Goal: Information Seeking & Learning: Get advice/opinions

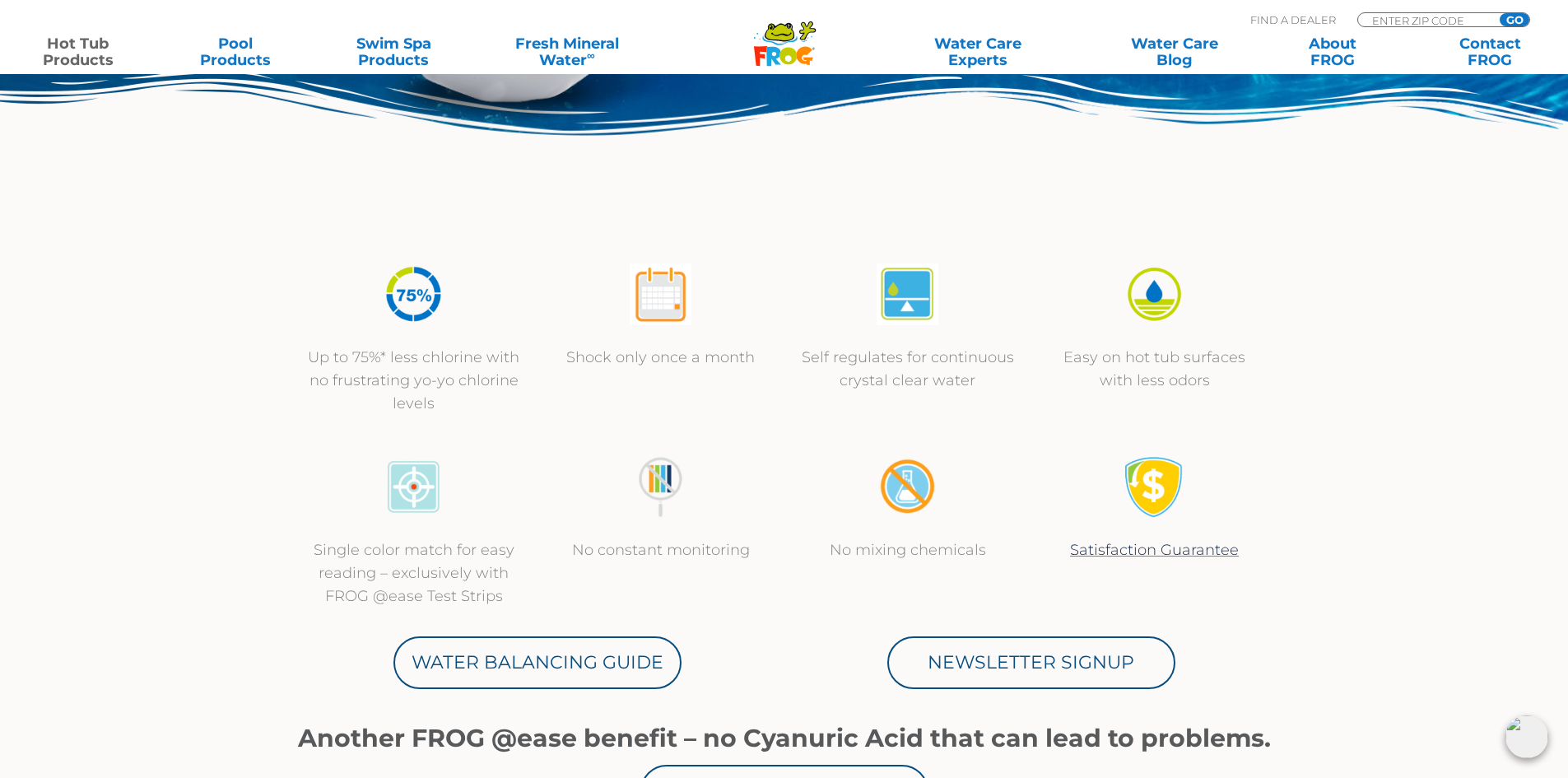
scroll to position [412, 0]
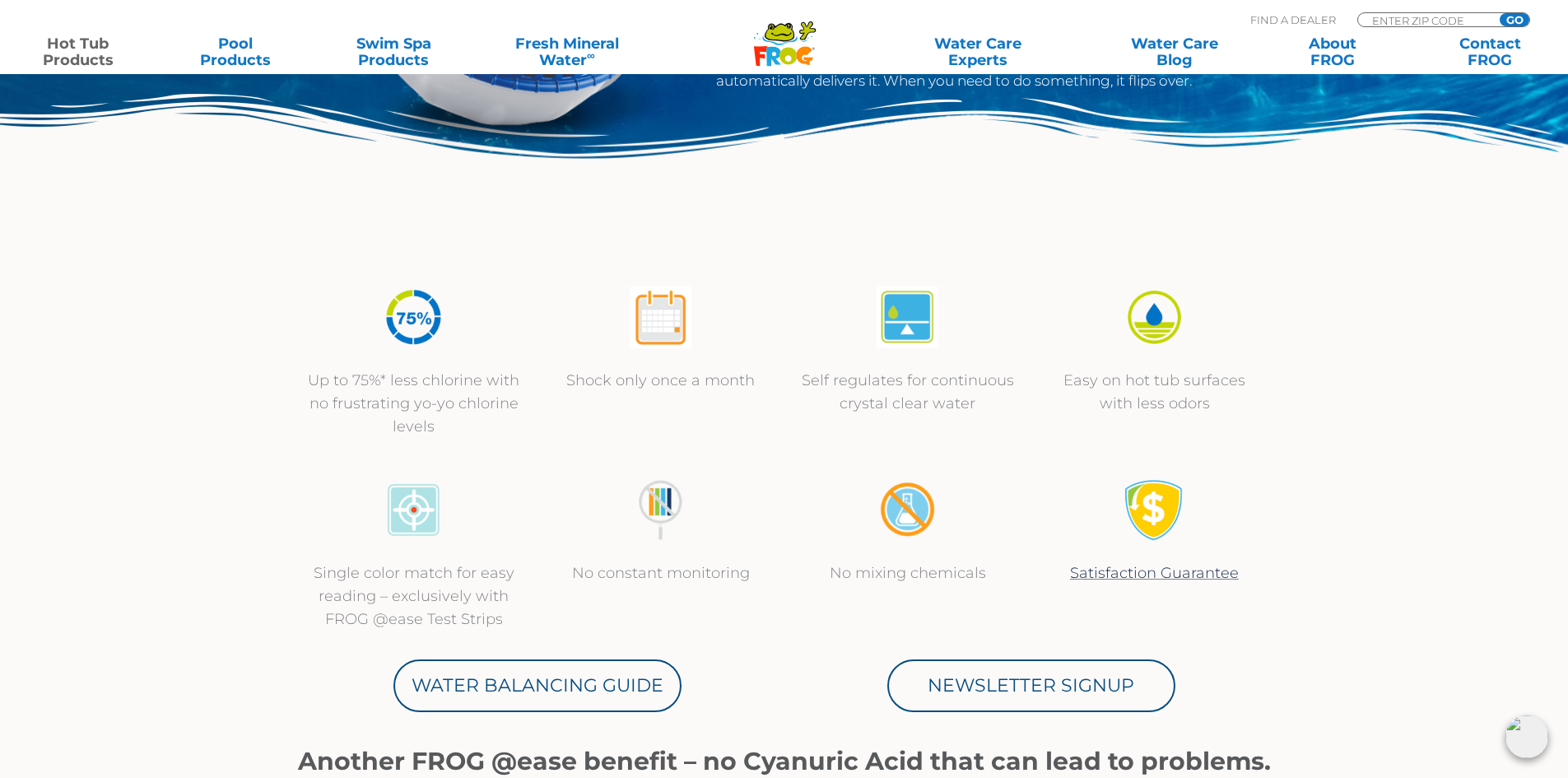
click at [63, 51] on link "Hot Tub Products" at bounding box center [78, 52] width 123 height 33
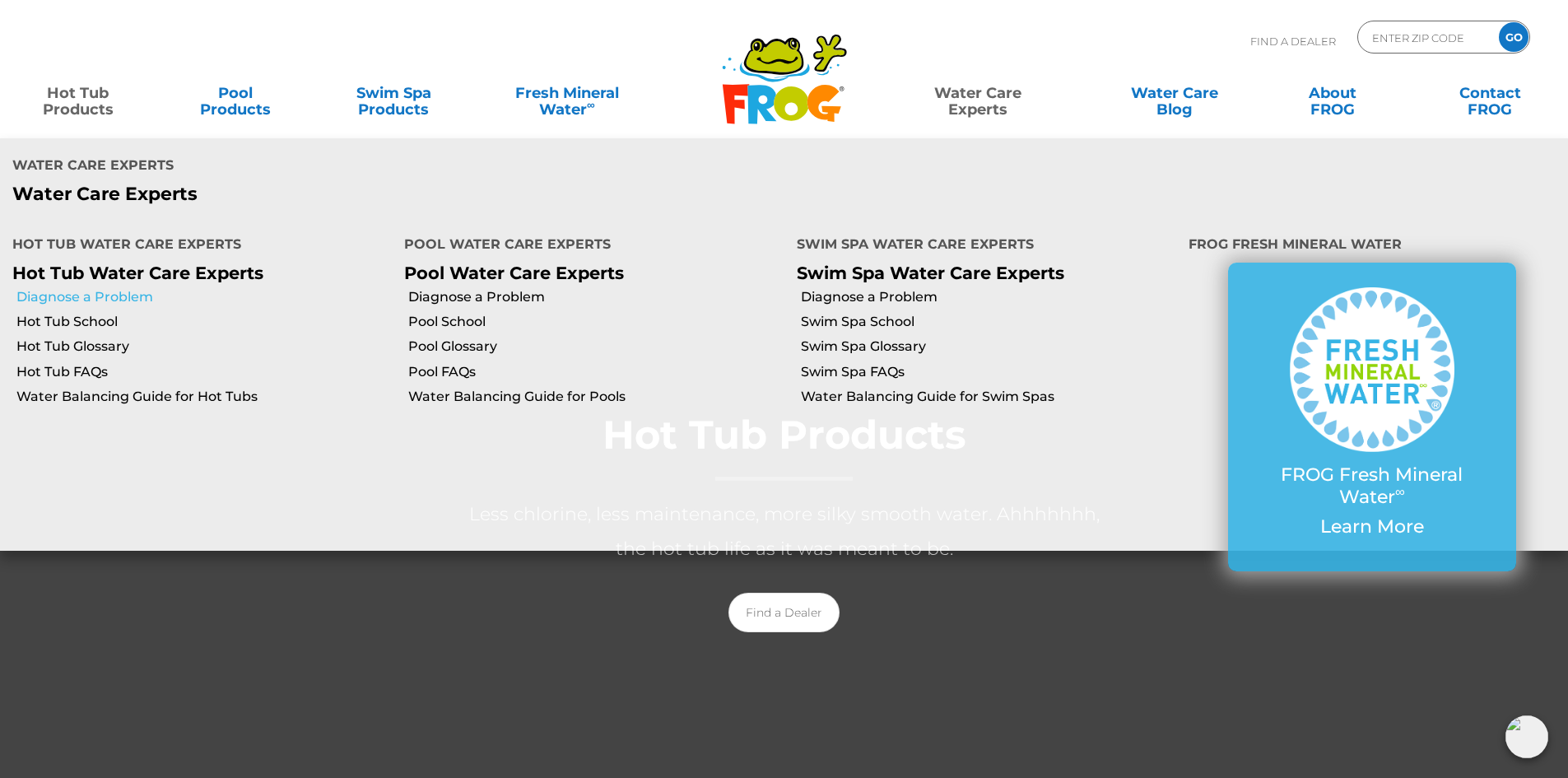
click at [125, 288] on link "Diagnose a Problem" at bounding box center [205, 297] width 375 height 18
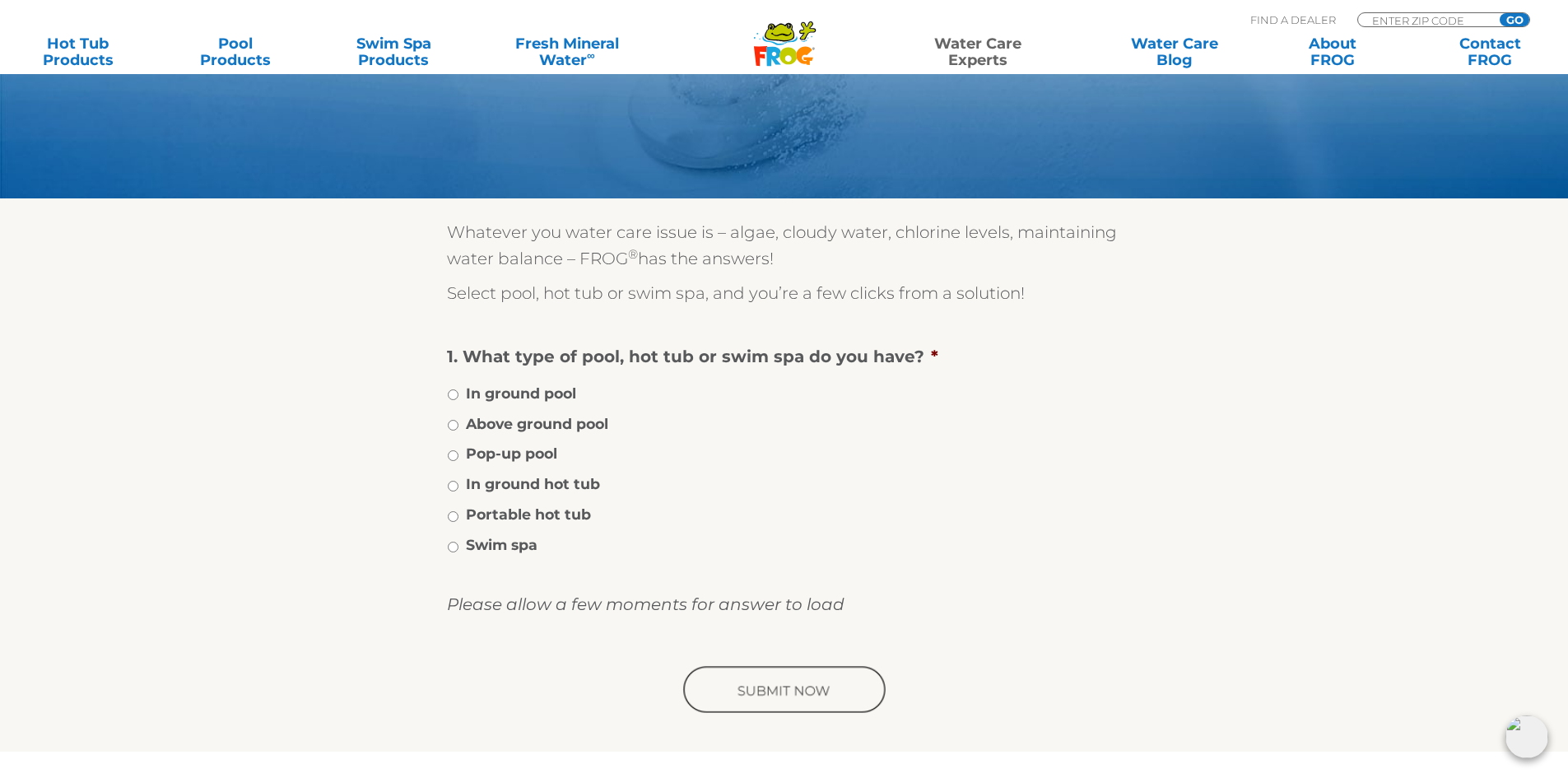
scroll to position [164, 0]
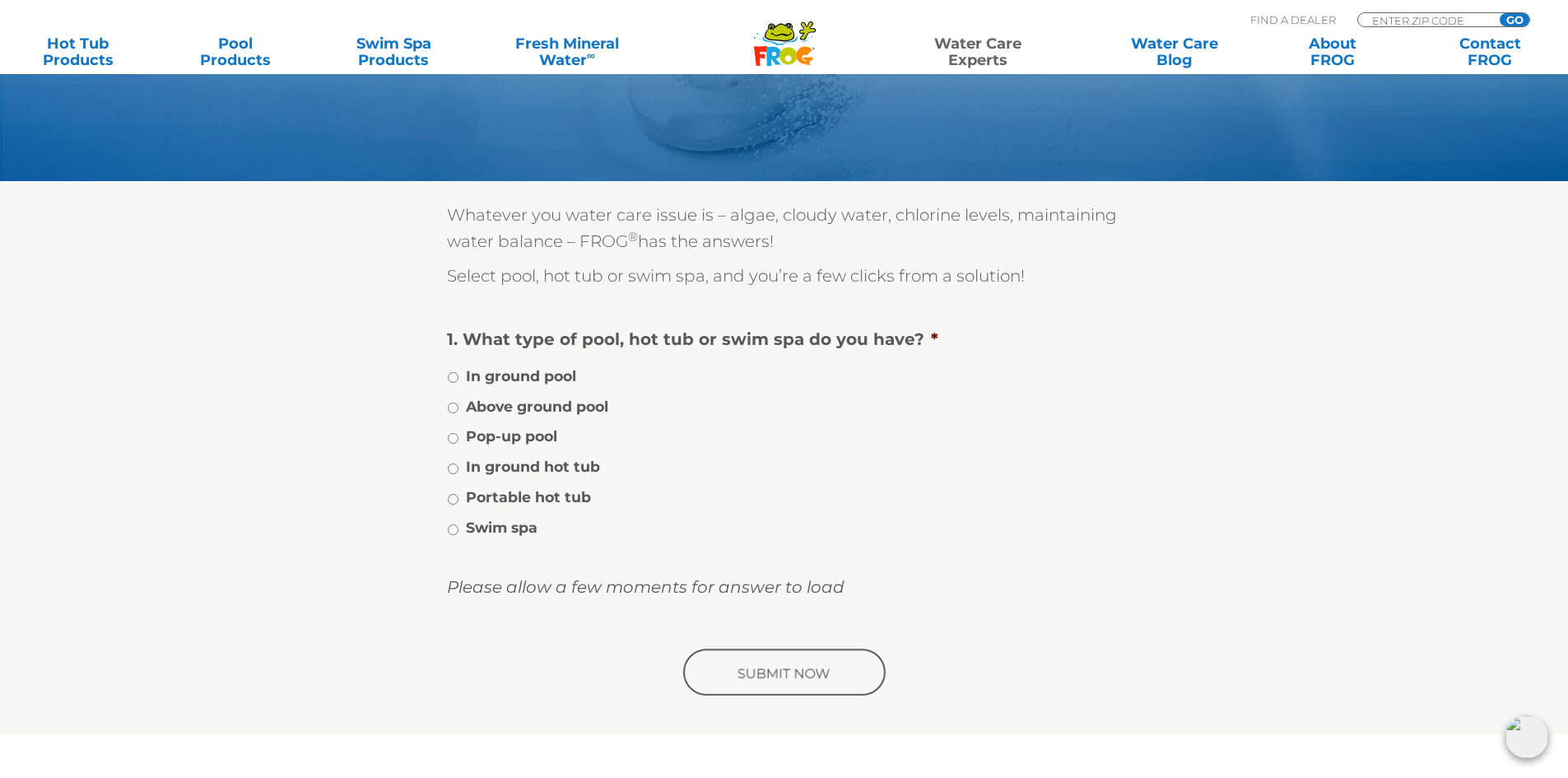
click at [538, 470] on label "In ground hot tub" at bounding box center [533, 467] width 134 height 21
click at [459, 470] on input "In ground hot tub" at bounding box center [453, 469] width 11 height 11
radio input "true"
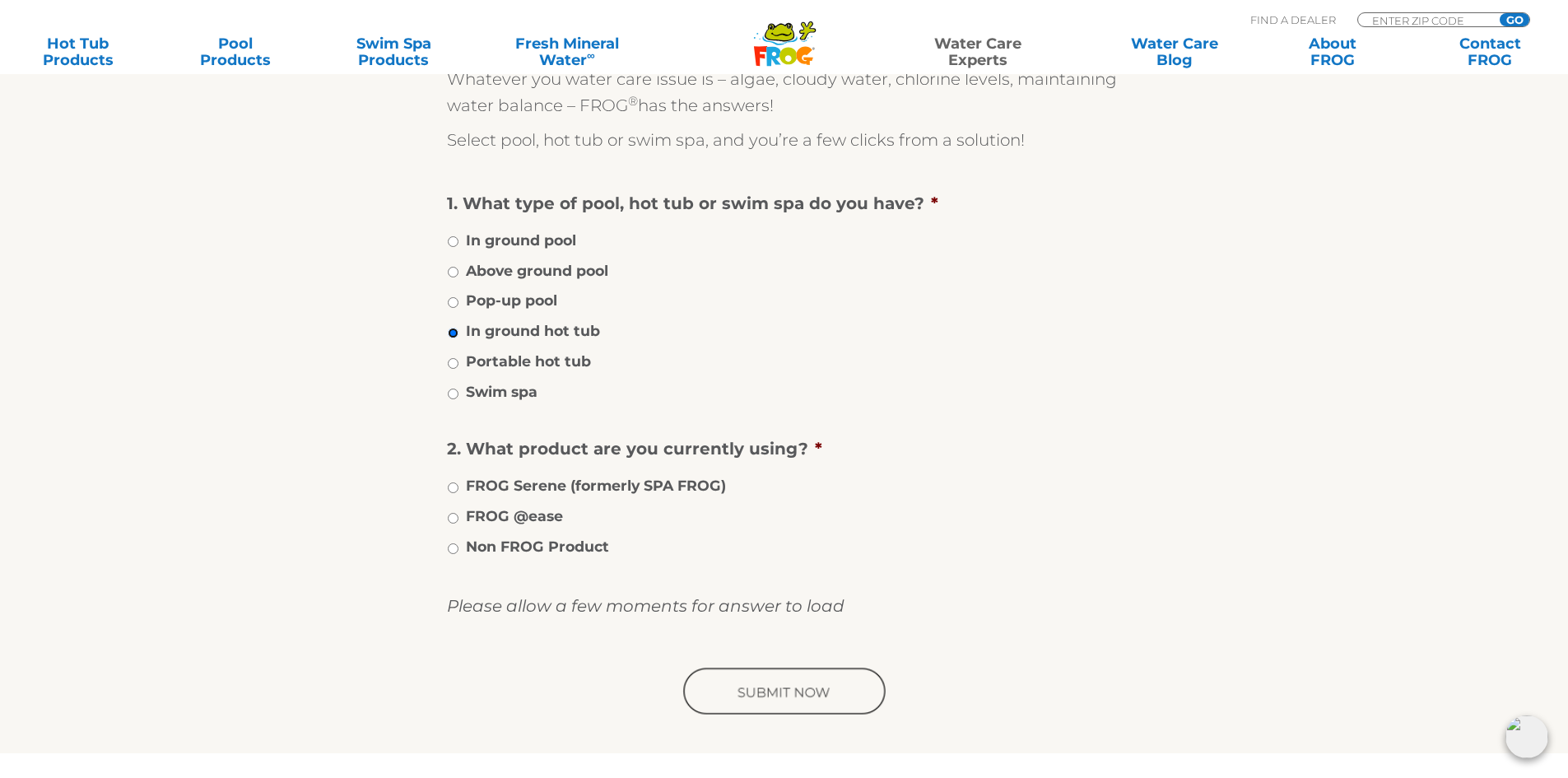
scroll to position [329, 0]
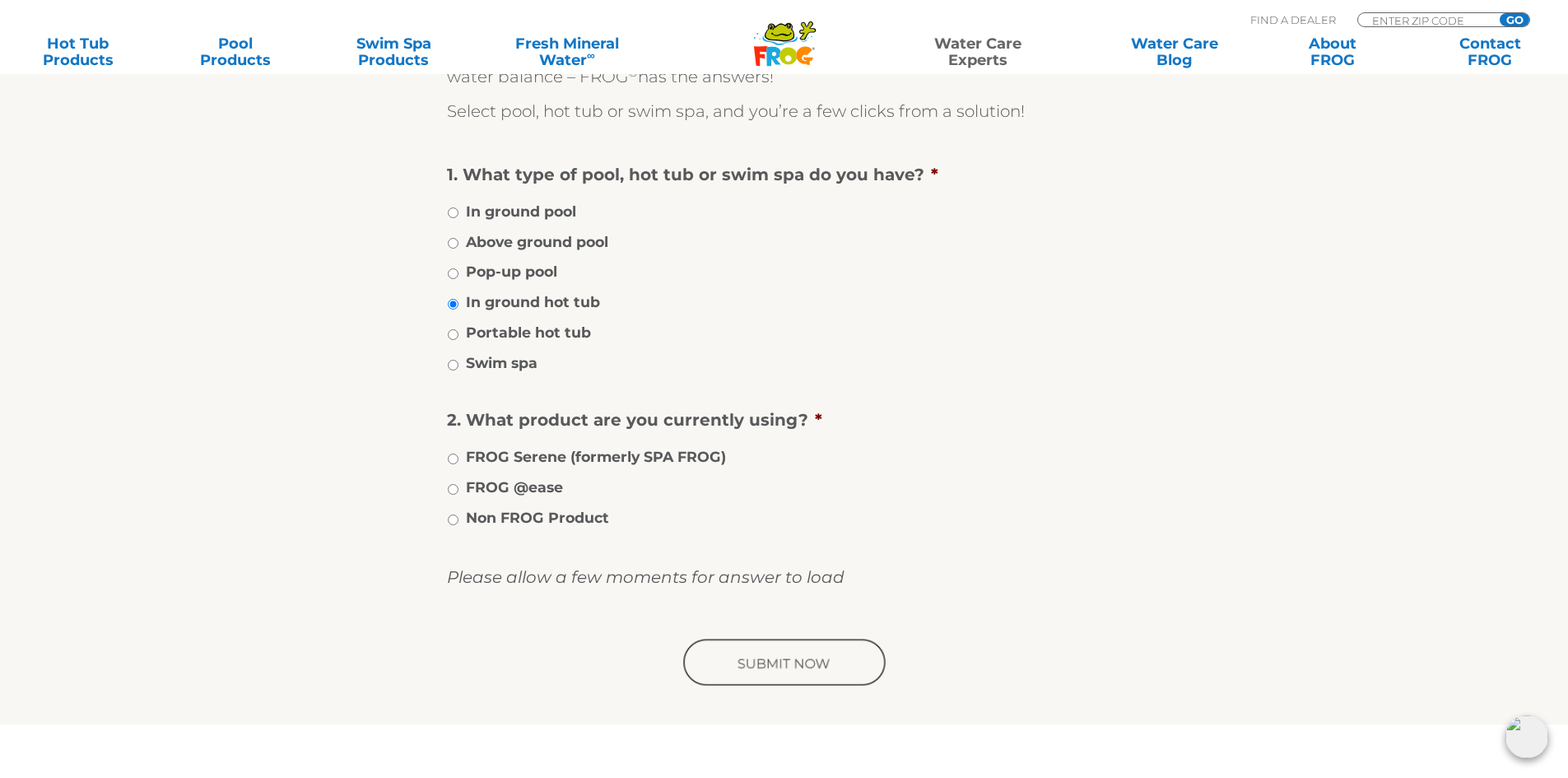
click at [528, 485] on label "FROG @ease" at bounding box center [514, 487] width 97 height 21
click at [459, 485] on input "FROG @ease" at bounding box center [453, 489] width 11 height 11
radio input "true"
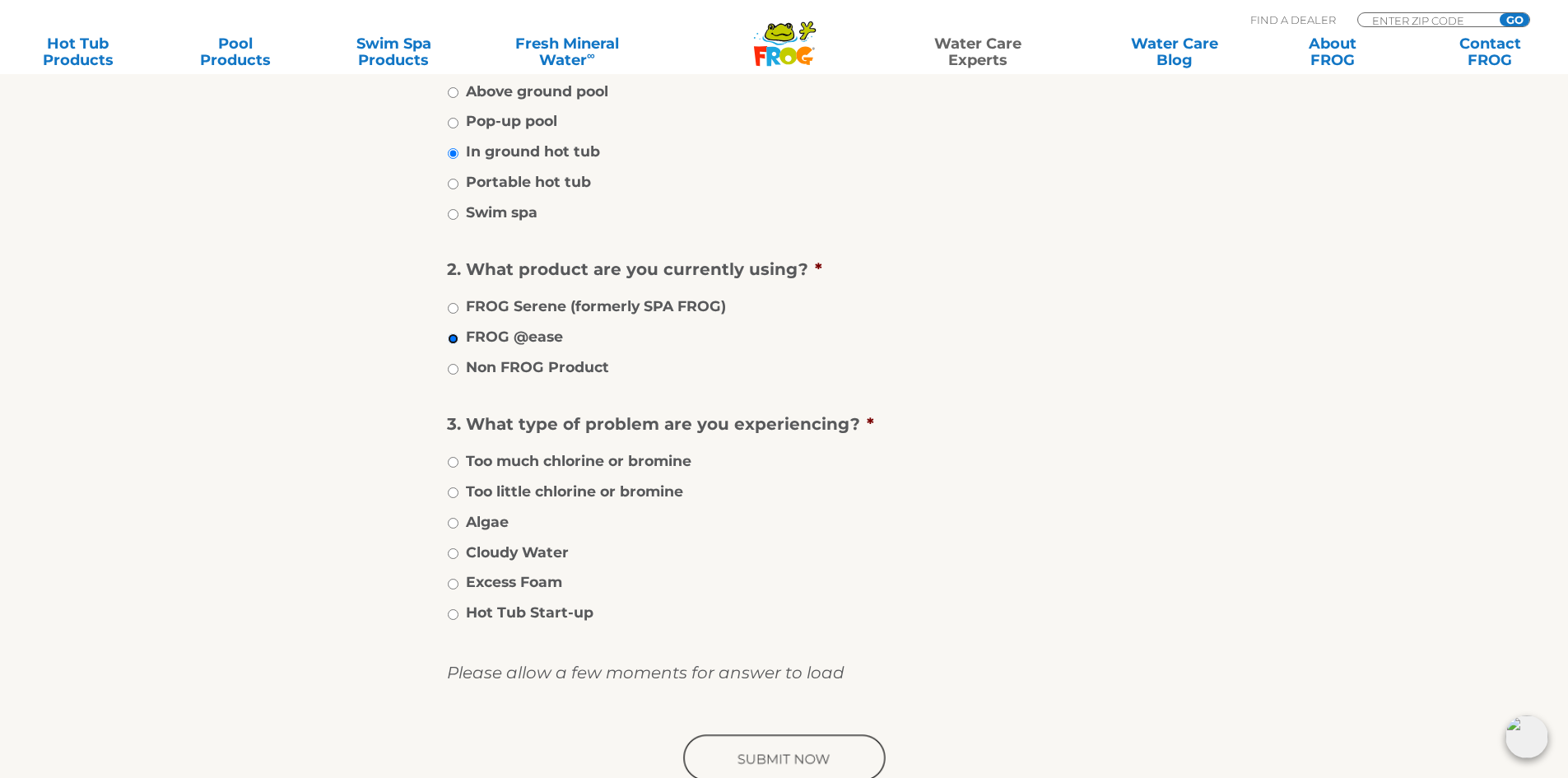
scroll to position [493, 0]
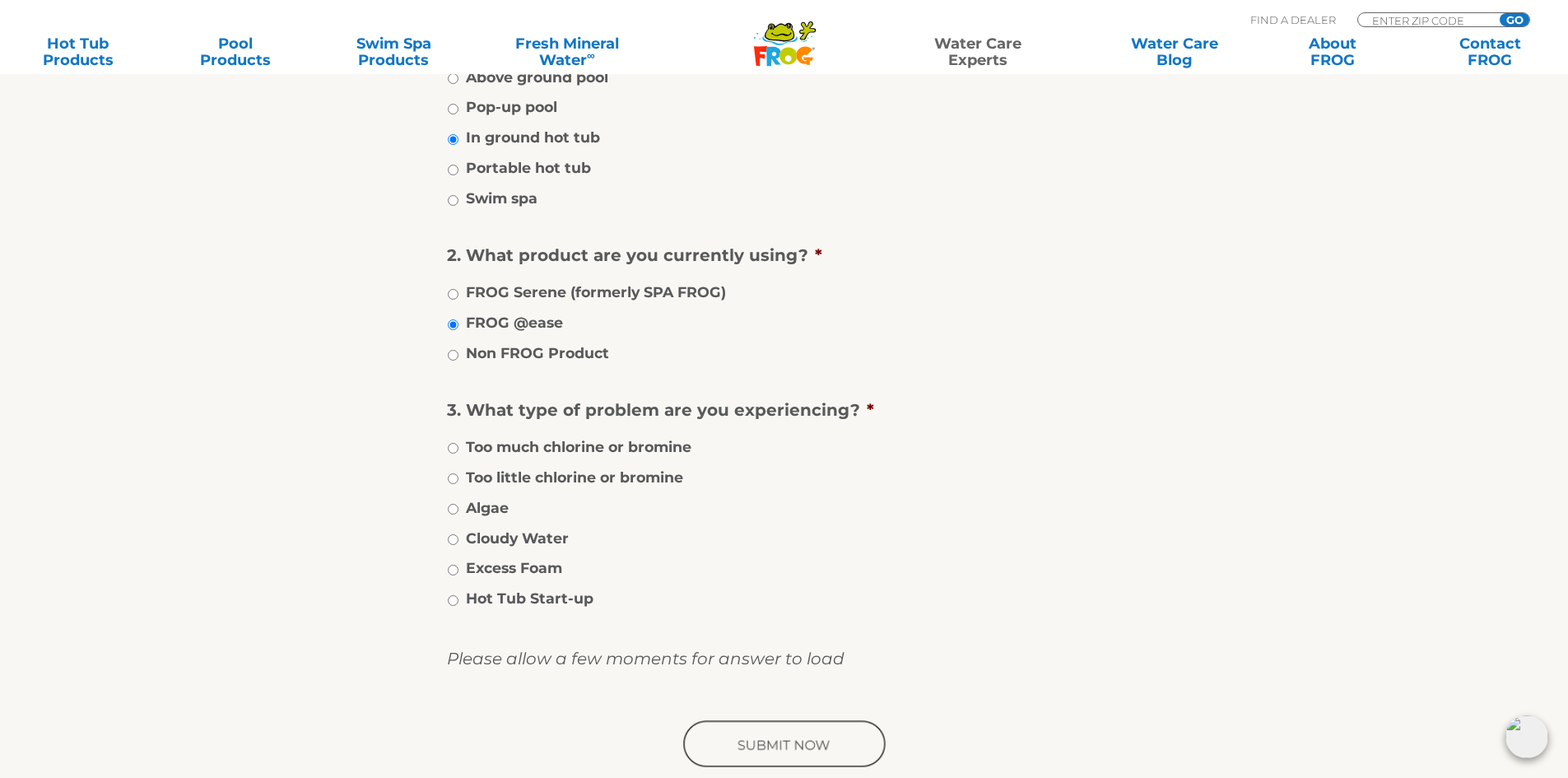
click at [492, 509] on label "Algae" at bounding box center [487, 508] width 43 height 21
click at [459, 509] on input "Algae" at bounding box center [453, 509] width 11 height 11
radio input "true"
click at [783, 735] on input "image" at bounding box center [784, 744] width 209 height 52
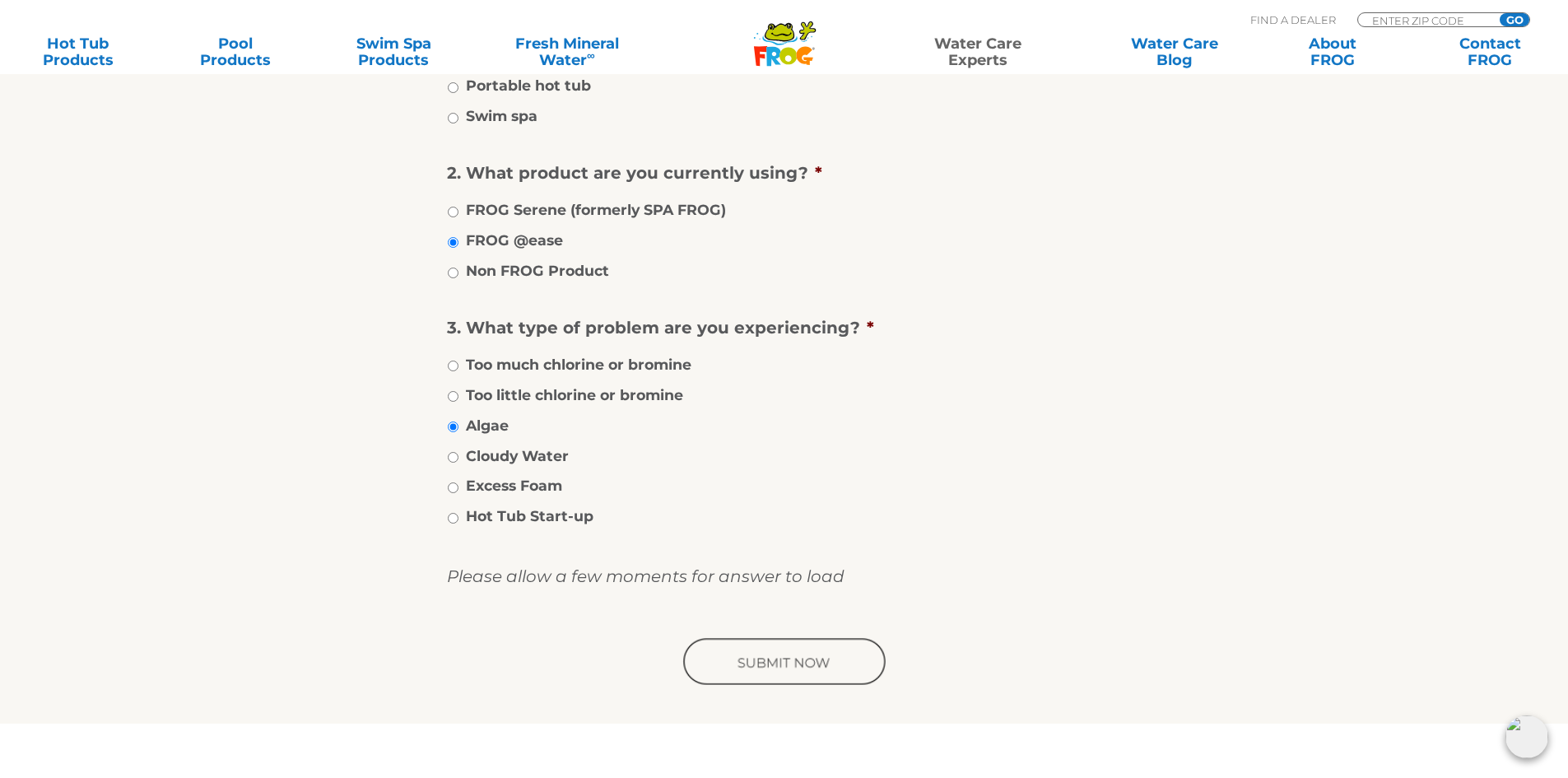
click at [797, 667] on input "image" at bounding box center [784, 662] width 209 height 52
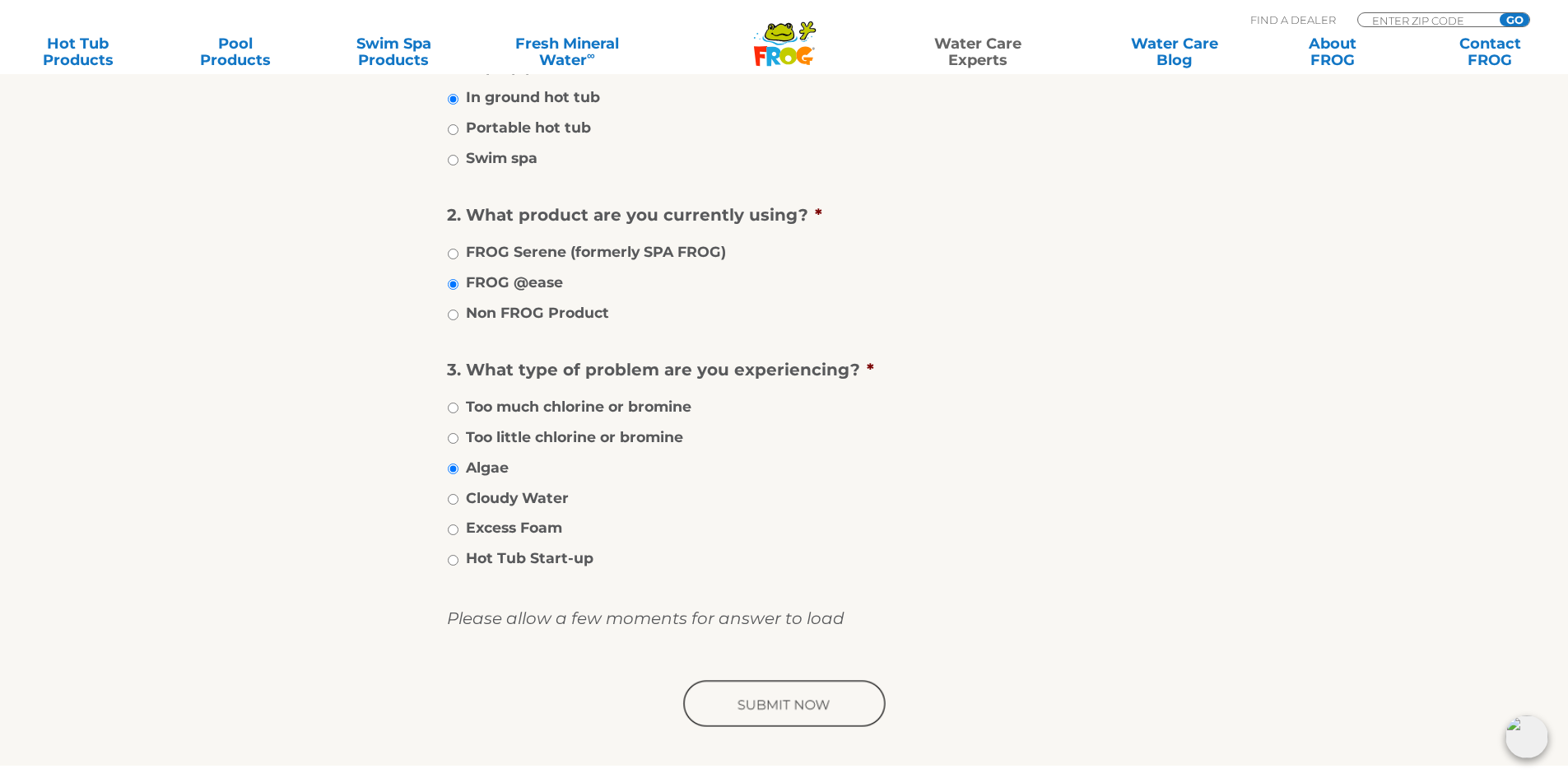
scroll to position [440, 0]
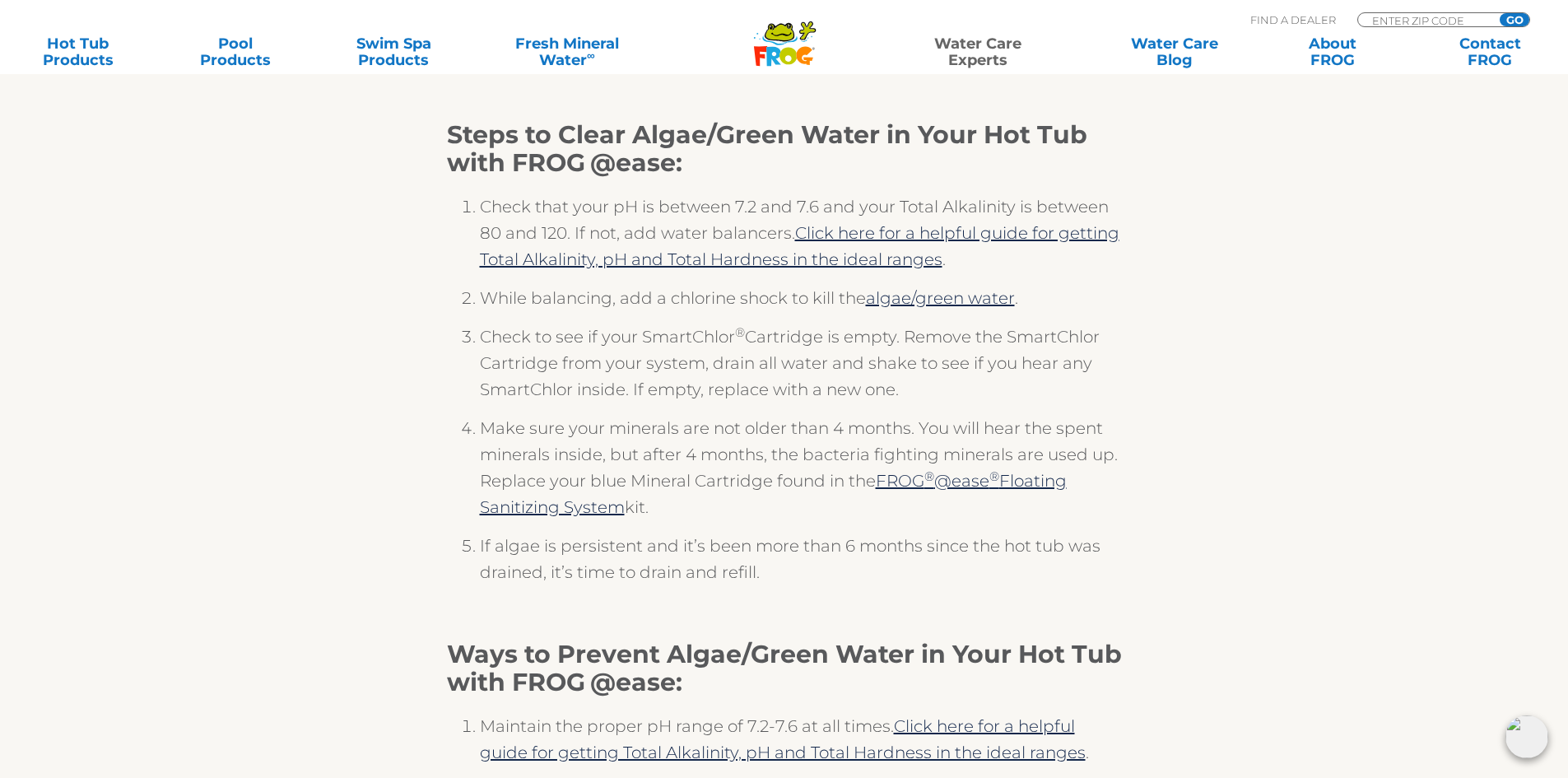
scroll to position [329, 0]
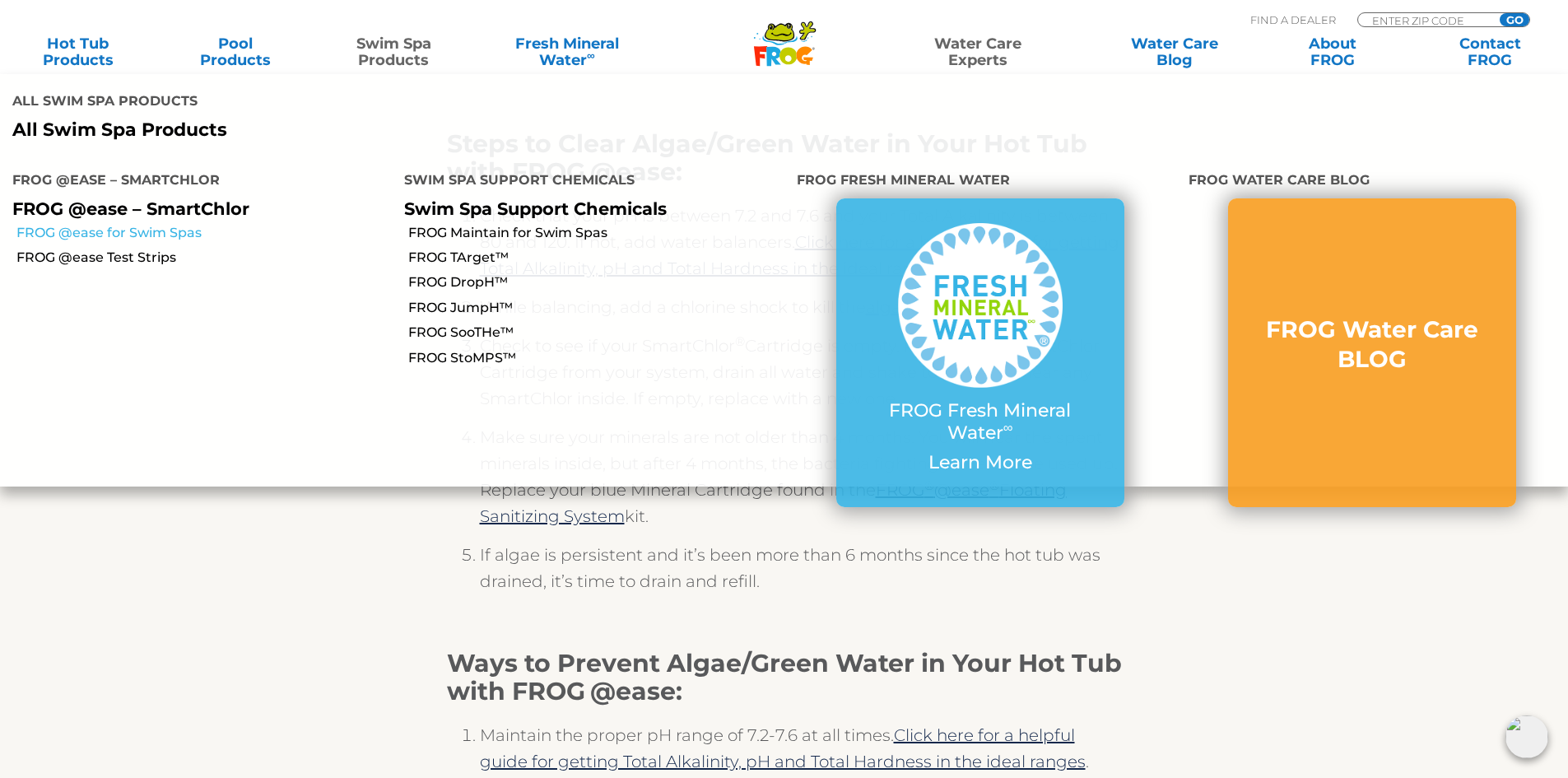
click at [143, 224] on link "FROG @ease for Swim Spas" at bounding box center [205, 233] width 375 height 18
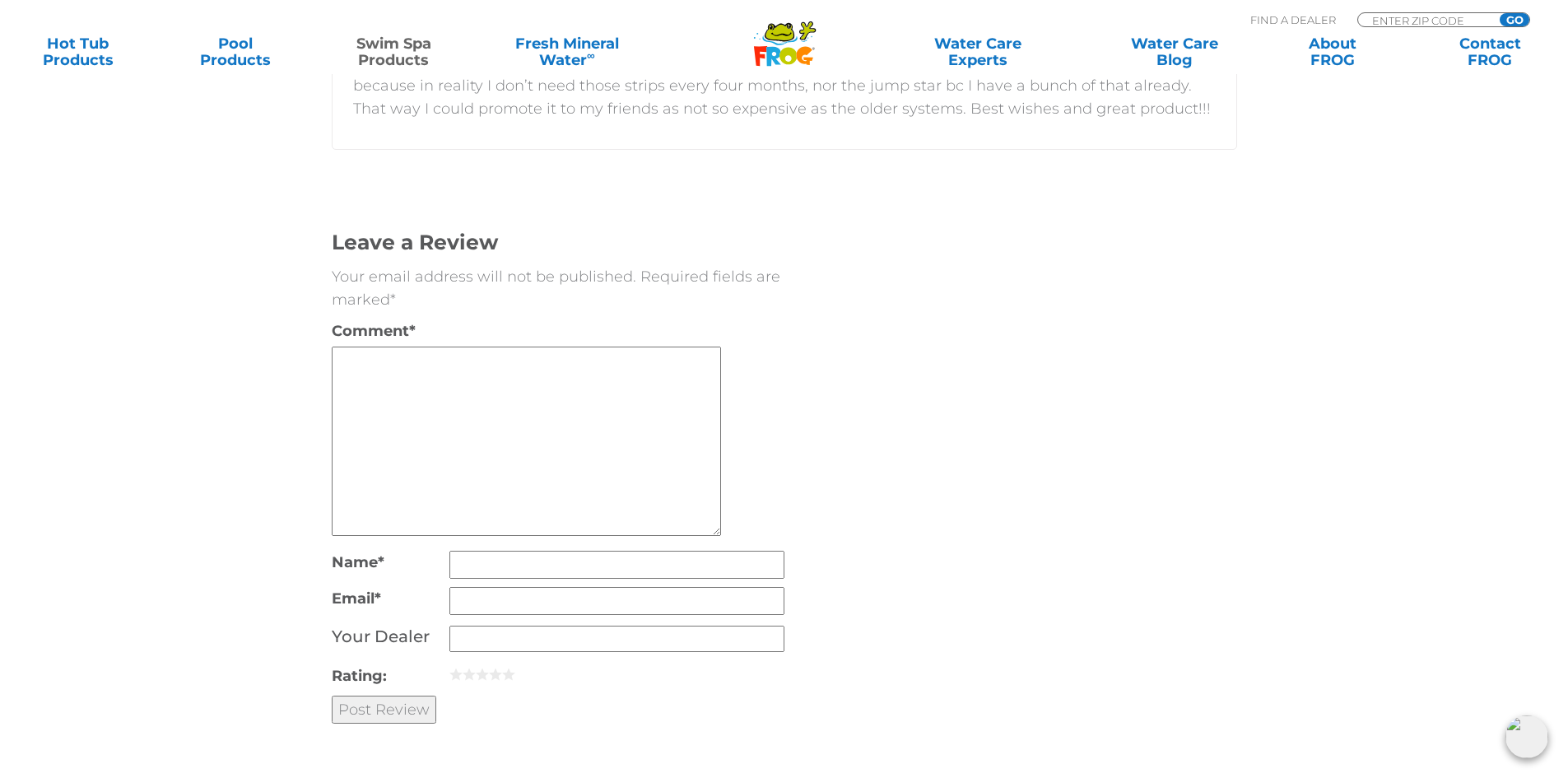
scroll to position [3621, 0]
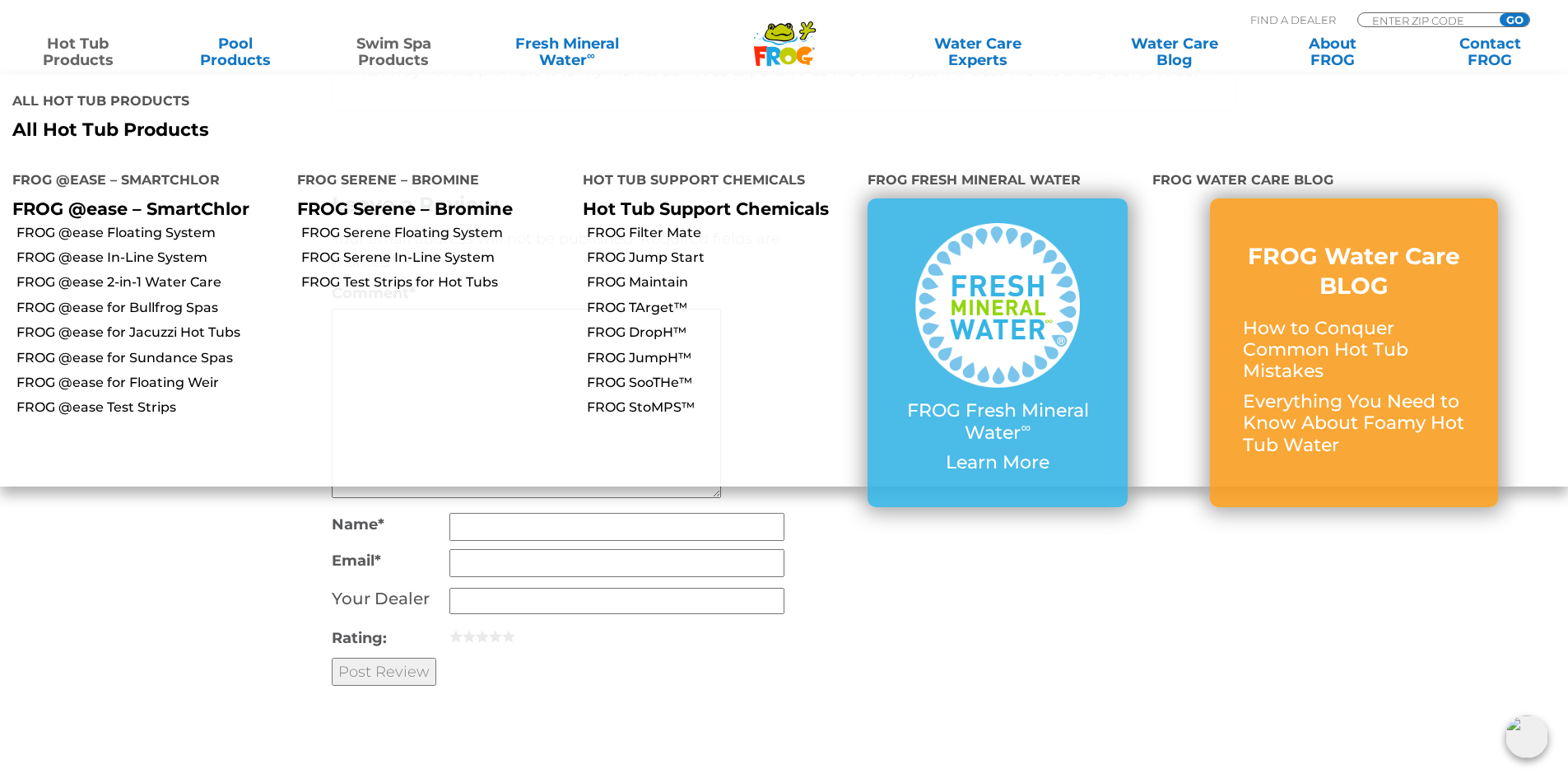
click at [58, 54] on link "Hot Tub Products" at bounding box center [78, 52] width 123 height 33
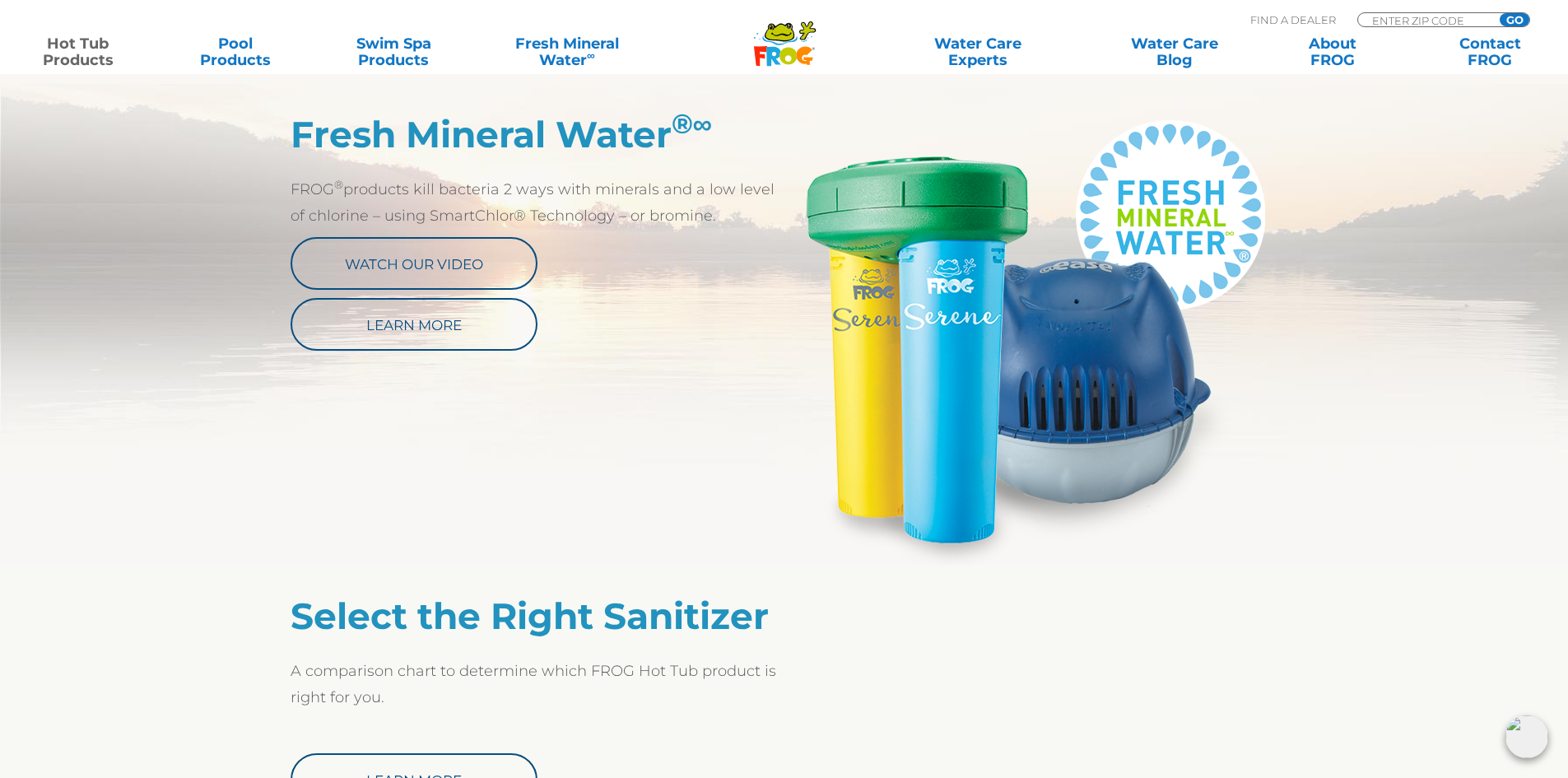
scroll to position [823, 0]
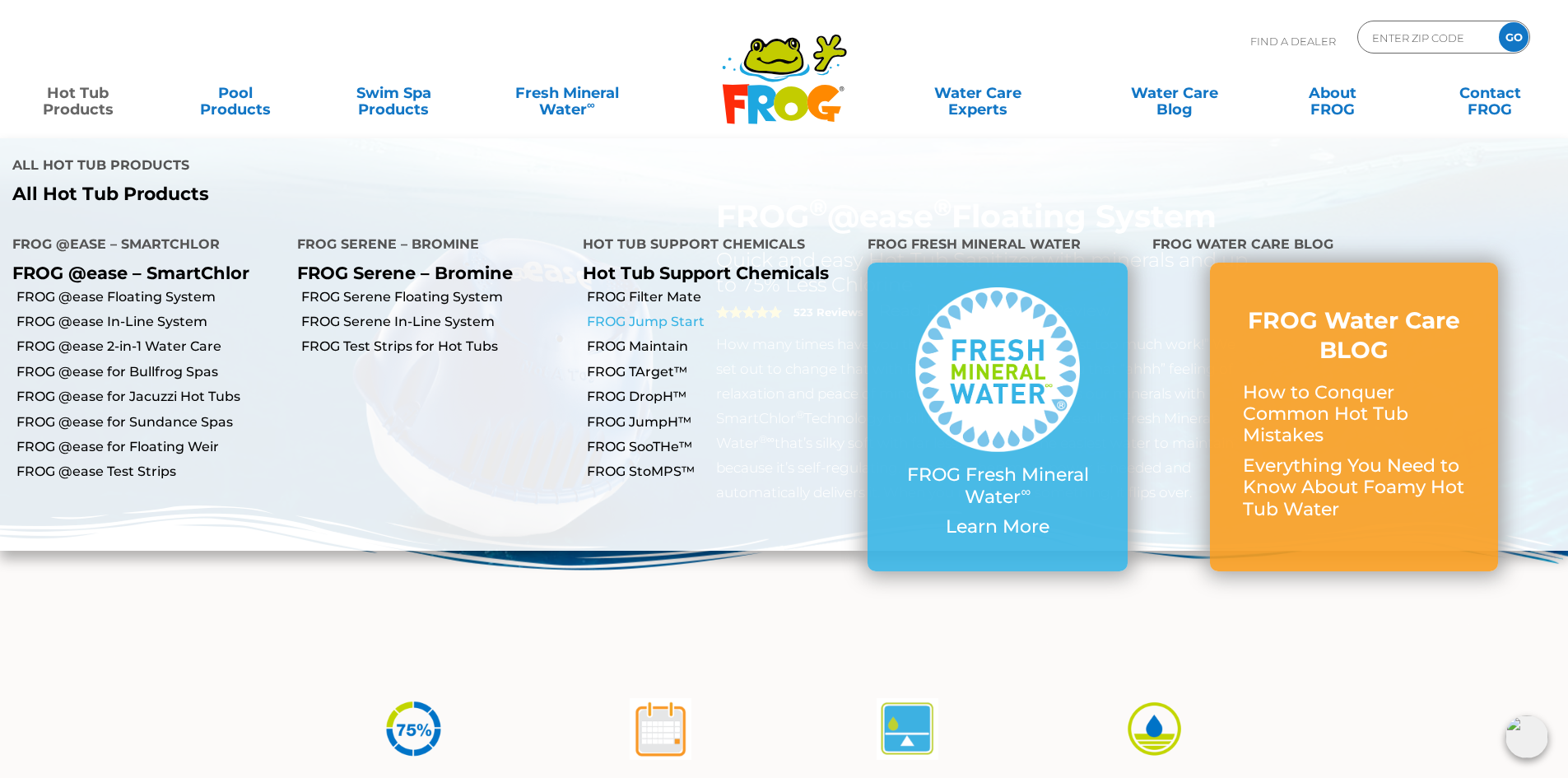
click at [677, 313] on link "FROG Jump Start" at bounding box center [721, 322] width 269 height 18
